Goal: Navigation & Orientation: Find specific page/section

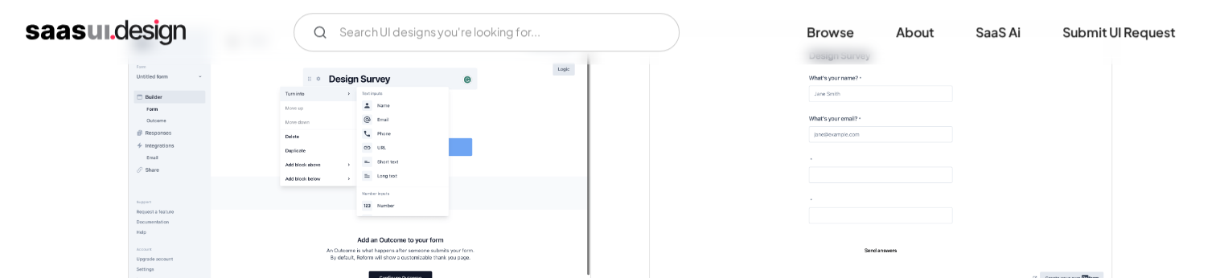
scroll to position [1761, 0]
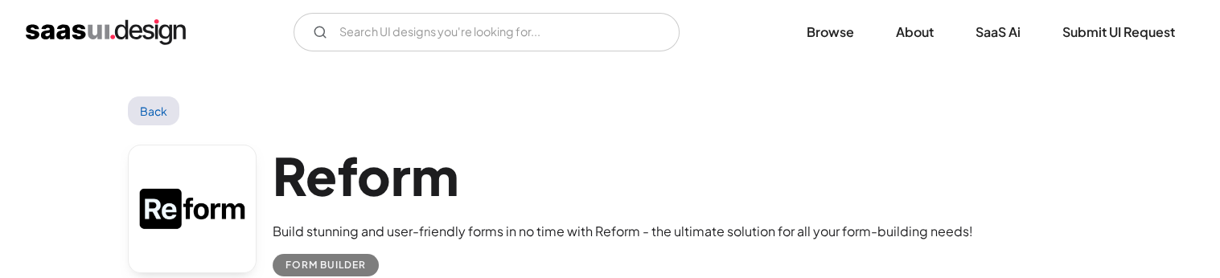
click at [106, 31] on img "home" at bounding box center [106, 32] width 160 height 26
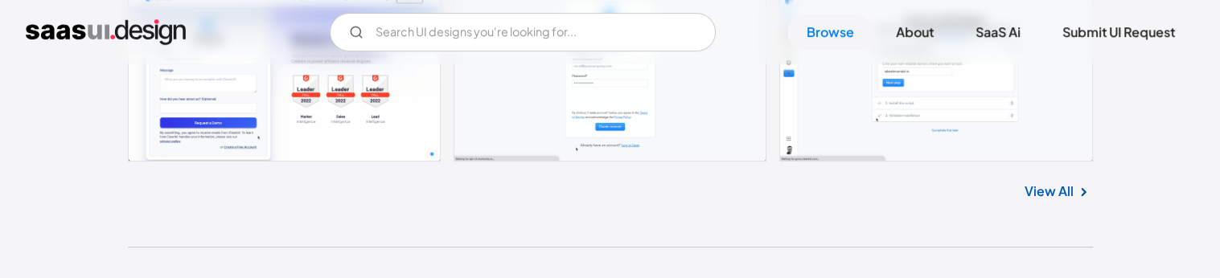
scroll to position [639, 0]
click at [263, 137] on link at bounding box center [610, 74] width 965 height 174
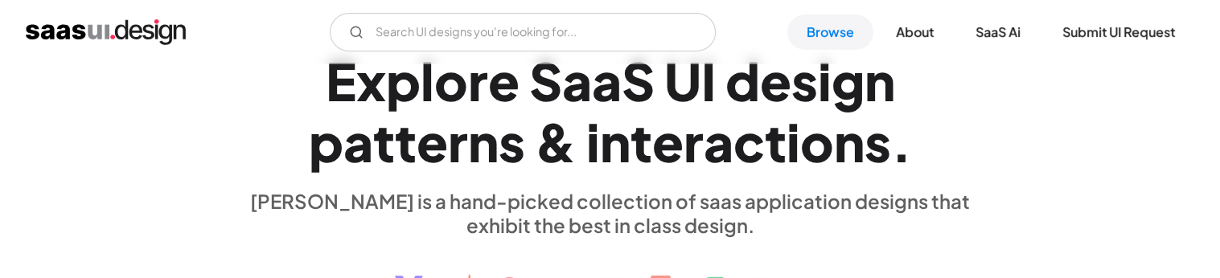
scroll to position [0, 0]
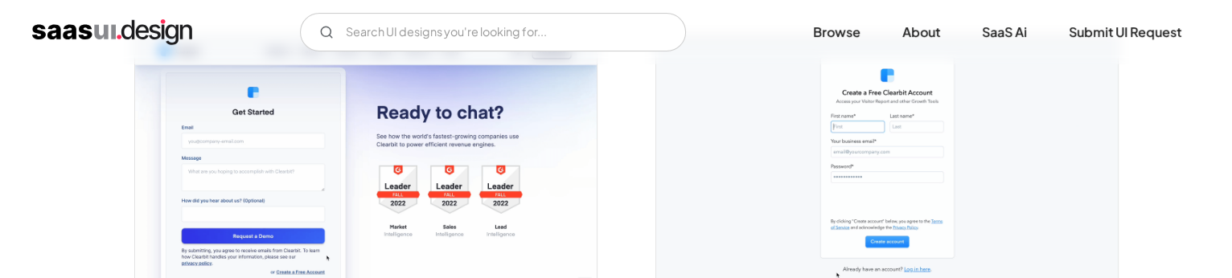
scroll to position [341, 0]
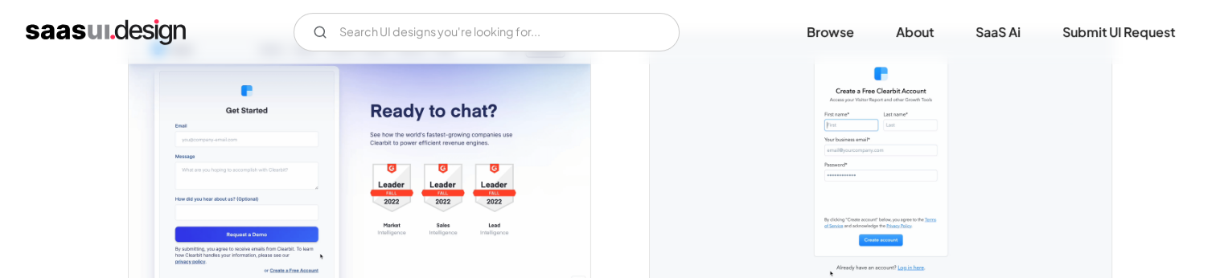
click at [348, 178] on img "open lightbox" at bounding box center [359, 162] width 461 height 255
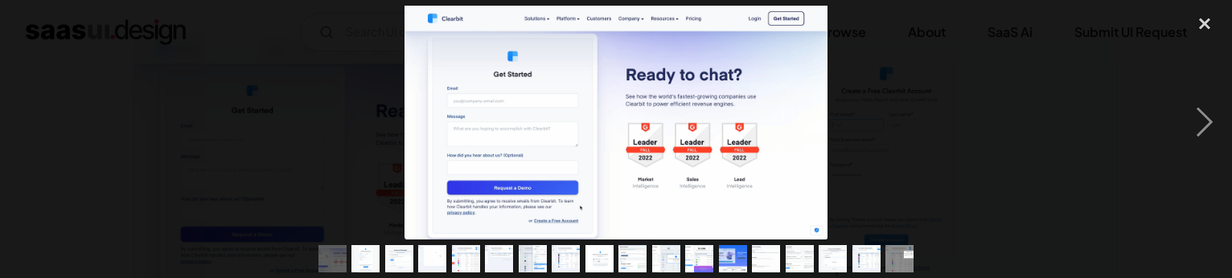
click at [289, 142] on div at bounding box center [616, 123] width 1232 height 234
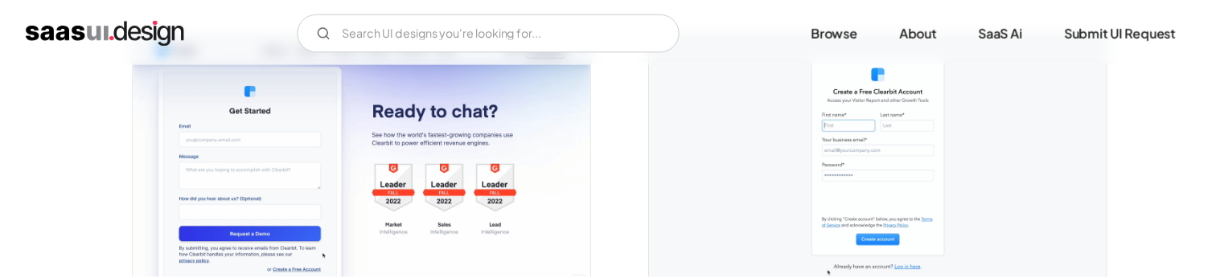
scroll to position [354, 0]
